Goal: Task Accomplishment & Management: Complete application form

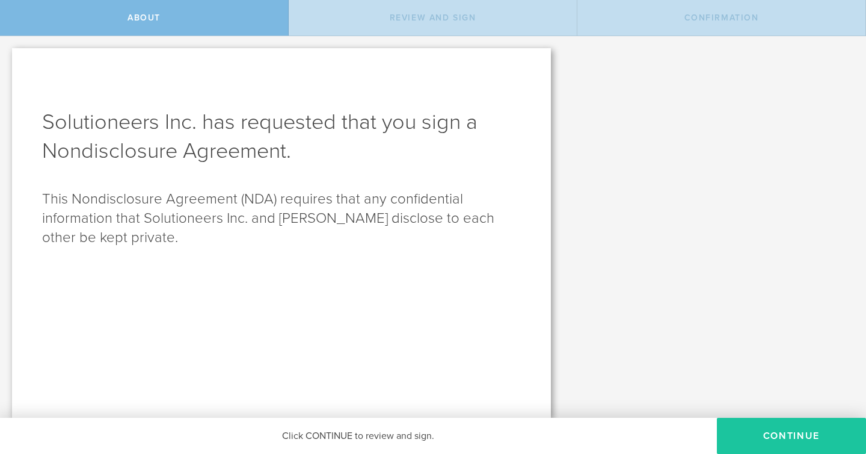
click at [748, 428] on button "Continue" at bounding box center [791, 435] width 149 height 36
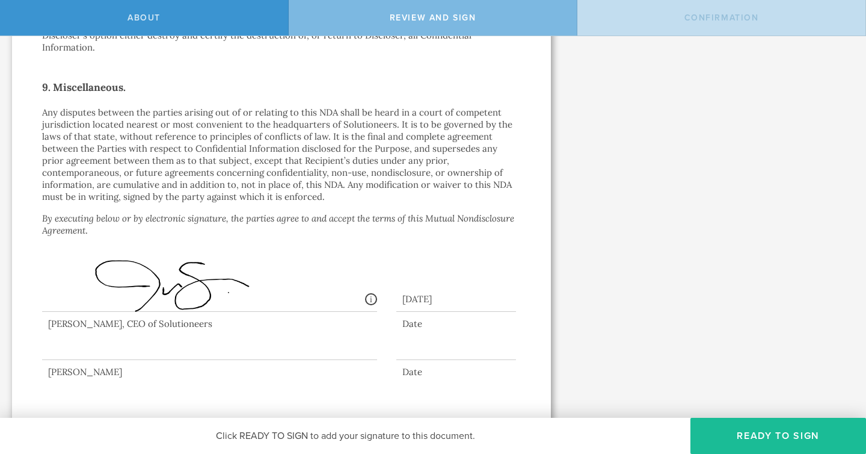
scroll to position [1060, 0]
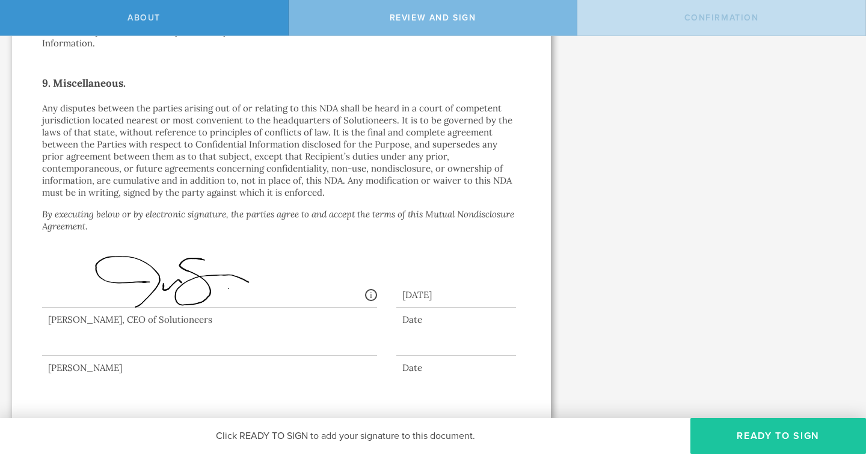
click at [742, 443] on button "Ready to Sign" at bounding box center [779, 435] width 176 height 36
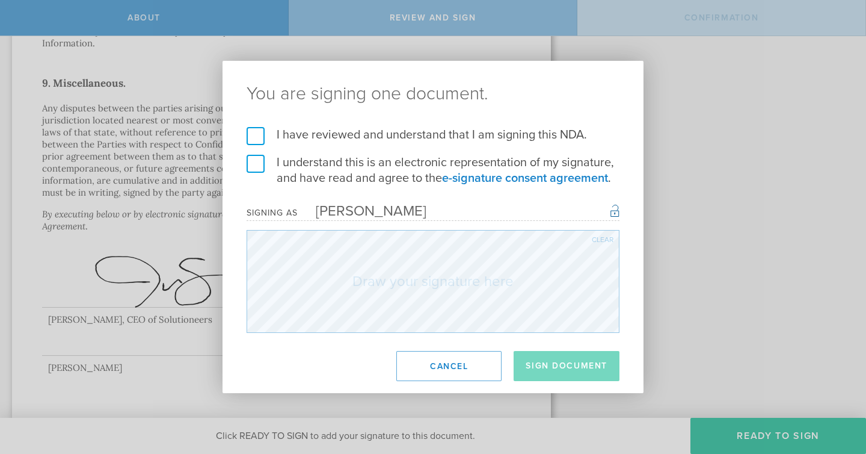
click at [259, 138] on label "I have reviewed and understand that I am signing this NDA." at bounding box center [433, 135] width 373 height 16
click at [0, 0] on input "I have reviewed and understand that I am signing this NDA." at bounding box center [0, 0] width 0 height 0
click at [258, 161] on label "I understand this is an electronic representation of my signature, and have rea…" at bounding box center [433, 170] width 373 height 31
click at [0, 0] on input "I understand this is an electronic representation of my signature, and have rea…" at bounding box center [0, 0] width 0 height 0
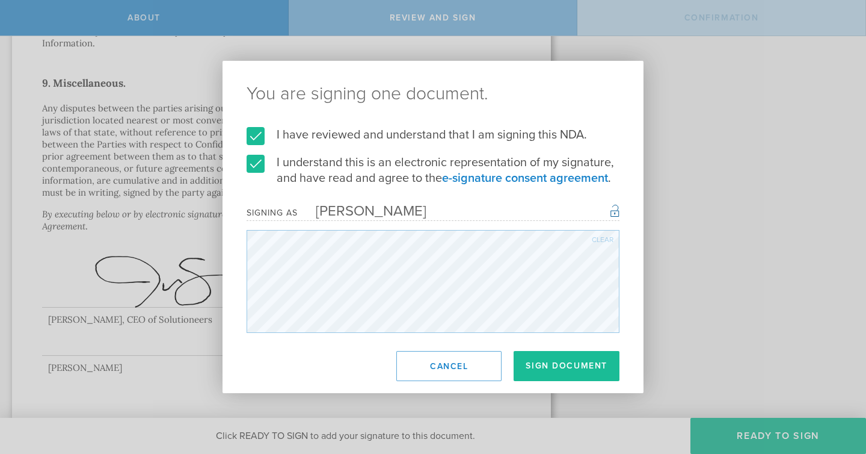
click at [510, 218] on form "I have reviewed and understand that I am signing this NDA. I understand this is…" at bounding box center [433, 230] width 373 height 206
click at [593, 238] on div "Clear" at bounding box center [603, 239] width 22 height 7
click at [606, 238] on div "Clear" at bounding box center [603, 239] width 22 height 7
click at [601, 239] on div "Clear" at bounding box center [603, 239] width 22 height 7
click at [597, 238] on div "Clear" at bounding box center [603, 239] width 22 height 7
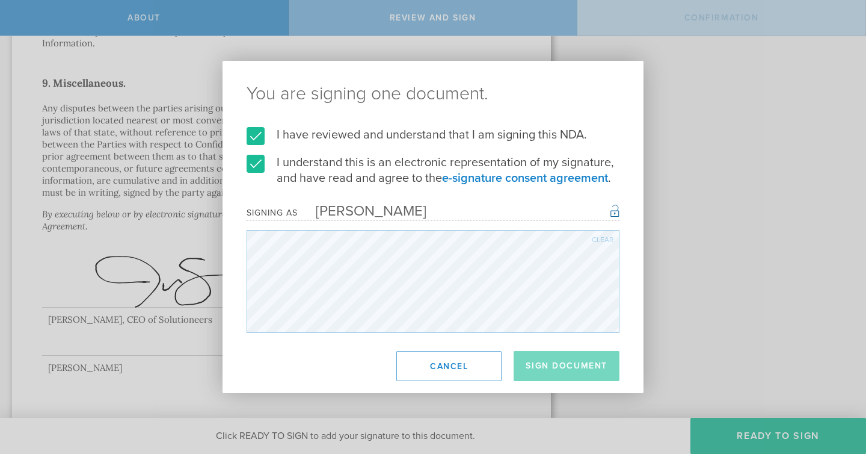
click at [612, 236] on div "Clear" at bounding box center [603, 239] width 22 height 7
click at [606, 238] on div "Clear" at bounding box center [603, 239] width 22 height 7
click at [597, 239] on div "Clear" at bounding box center [603, 239] width 22 height 7
click at [557, 365] on button "Sign Document" at bounding box center [567, 366] width 106 height 30
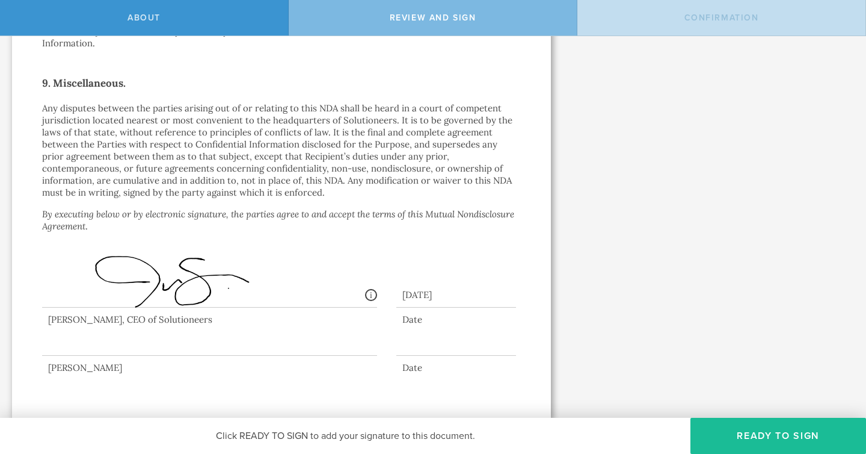
scroll to position [0, 0]
